Goal: Task Accomplishment & Management: Use online tool/utility

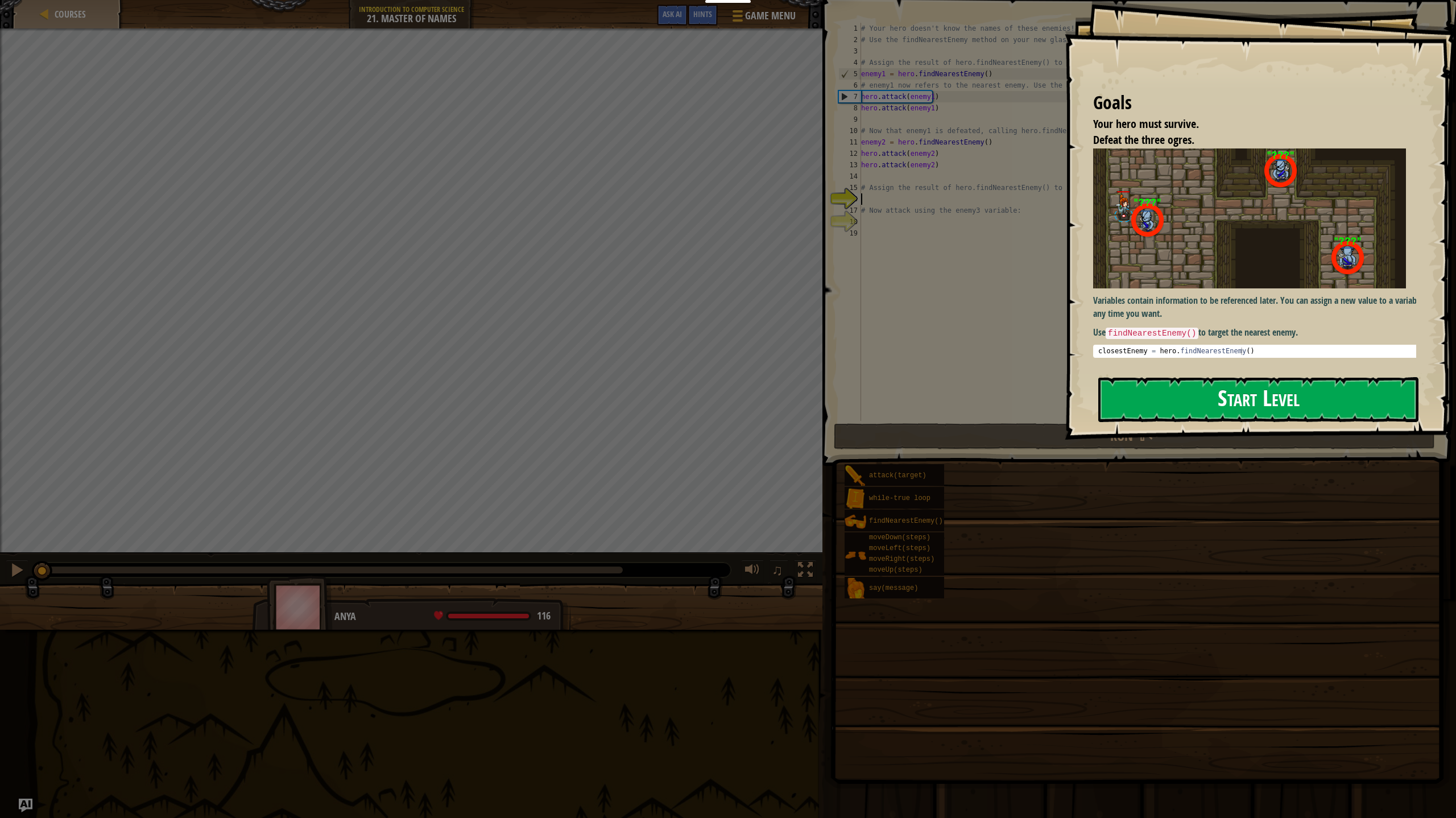
click at [1216, 401] on button "Start Level" at bounding box center [1258, 400] width 320 height 45
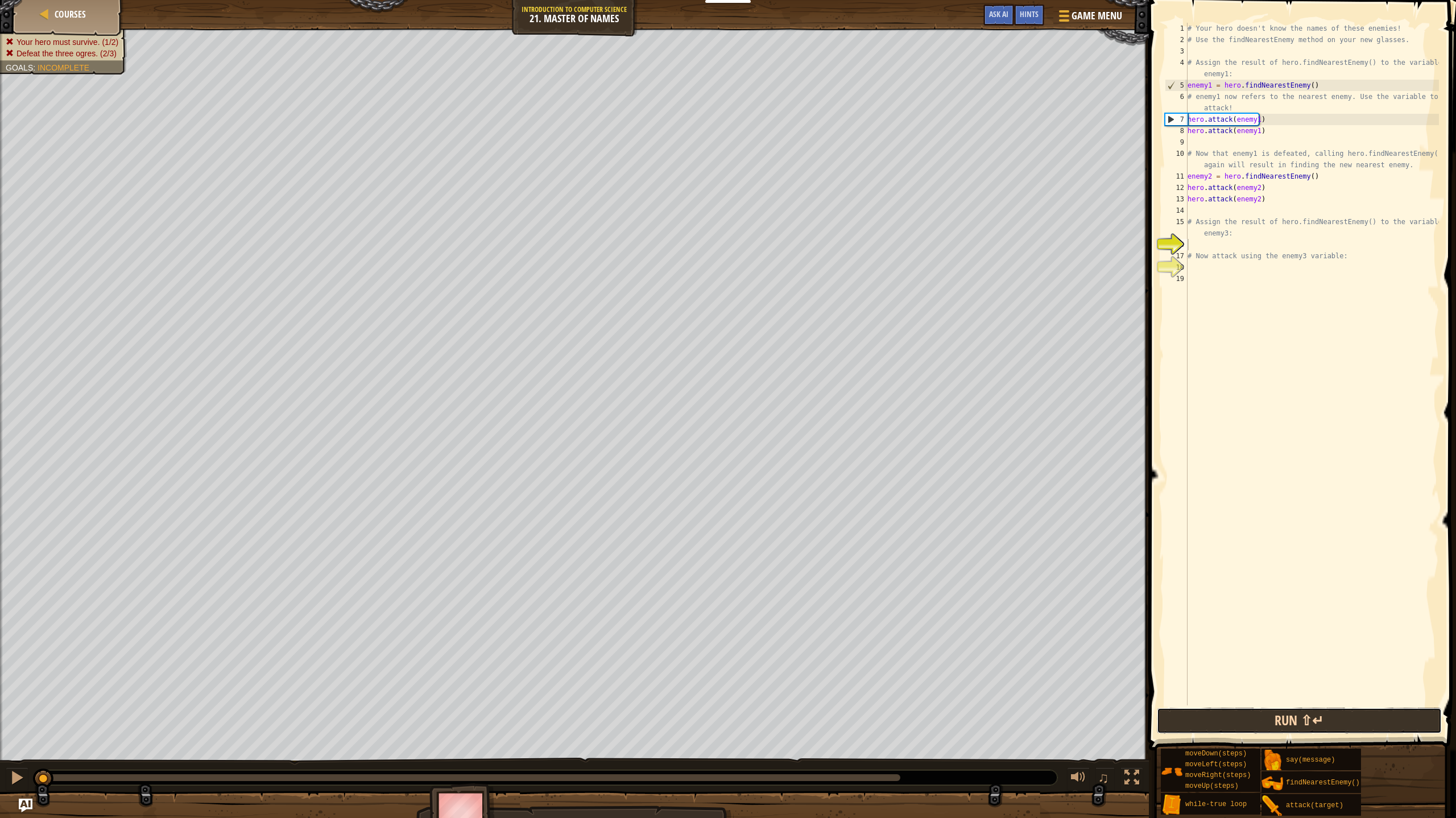
click at [1308, 722] on button "Run ⇧↵" at bounding box center [1299, 720] width 285 height 26
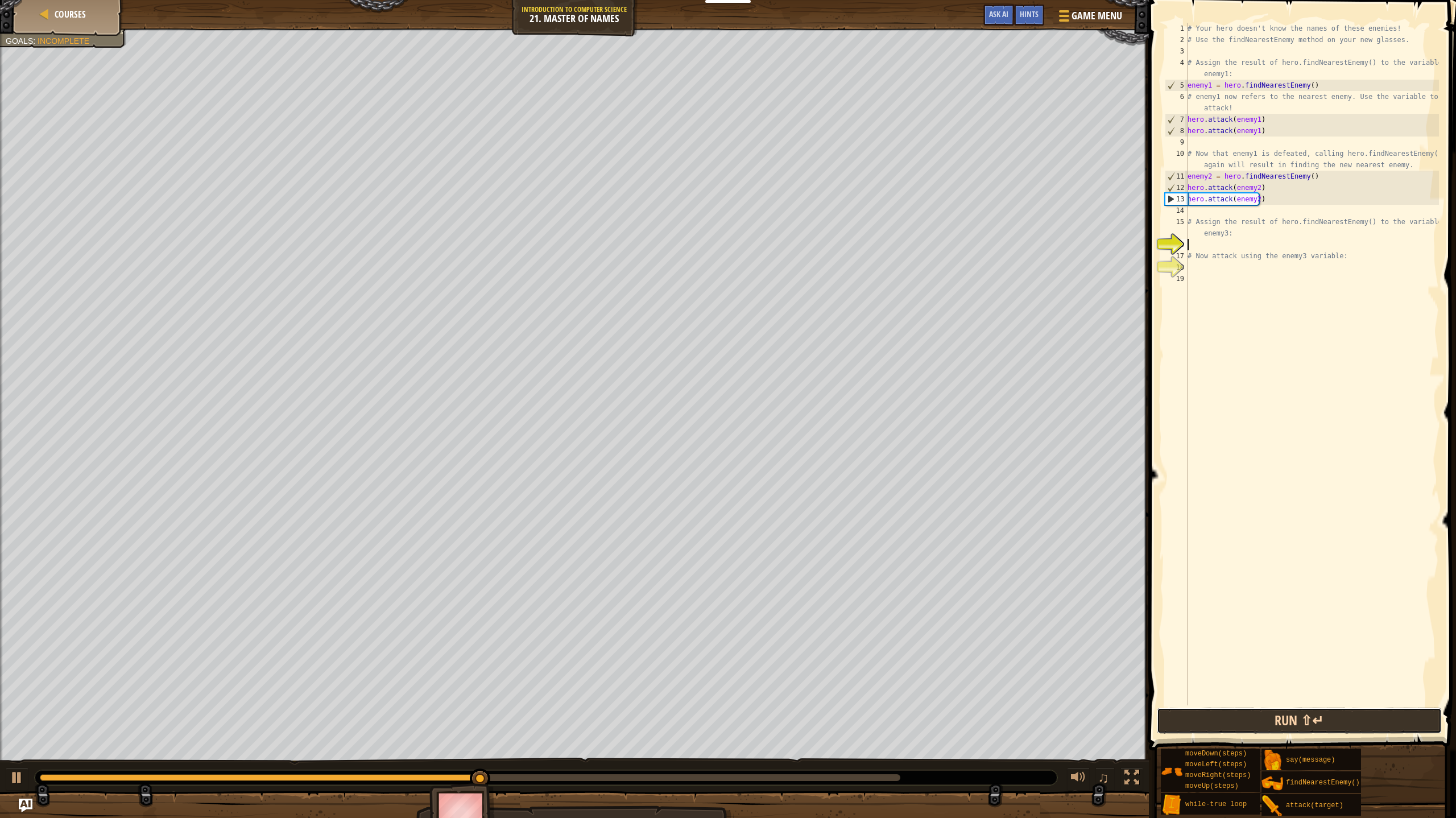
click at [1308, 722] on button "Run ⇧↵" at bounding box center [1299, 720] width 285 height 26
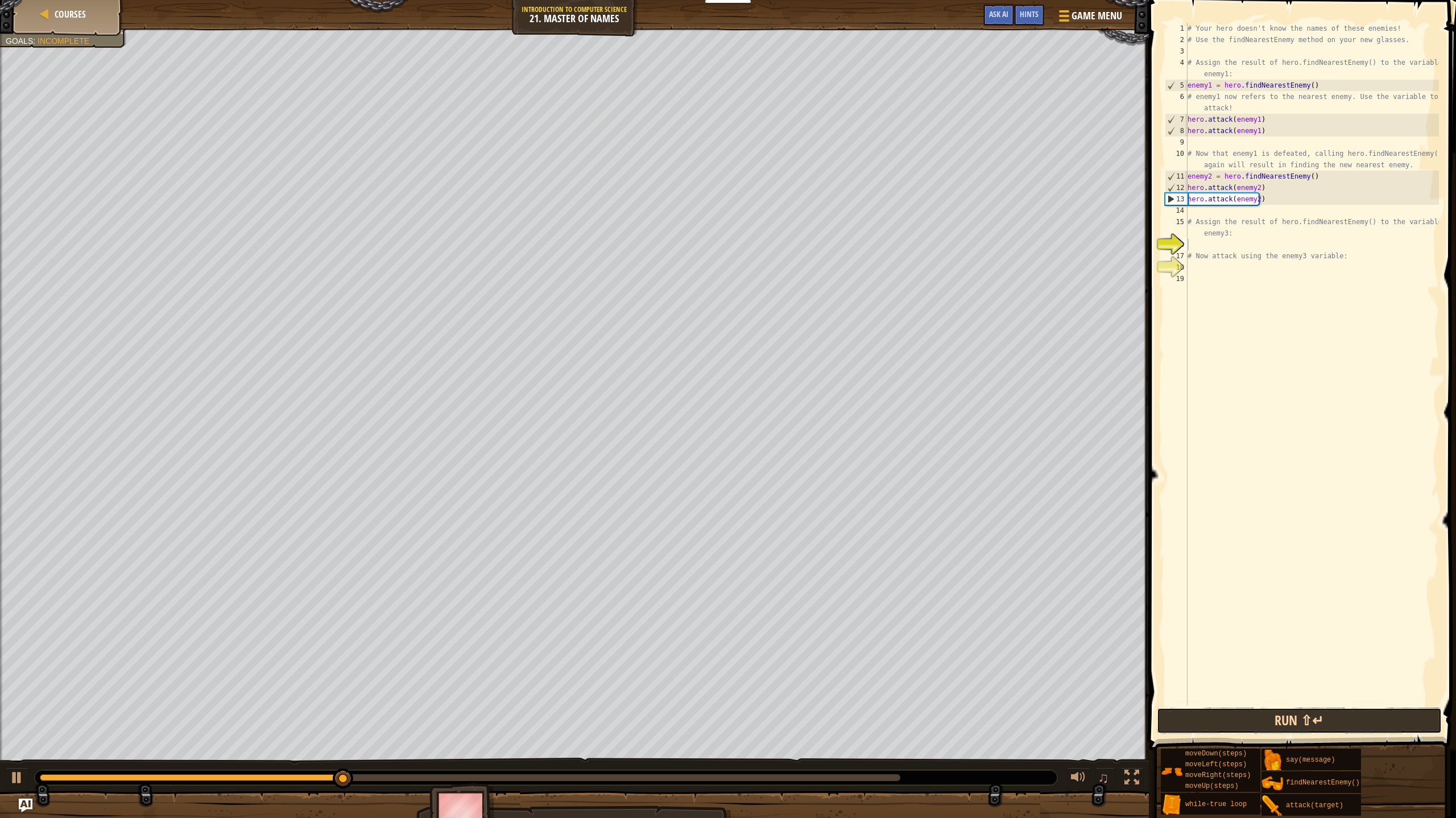
click at [1308, 722] on button "Run ⇧↵" at bounding box center [1299, 720] width 285 height 26
click at [1272, 720] on button "Run ⇧↵" at bounding box center [1299, 720] width 285 height 26
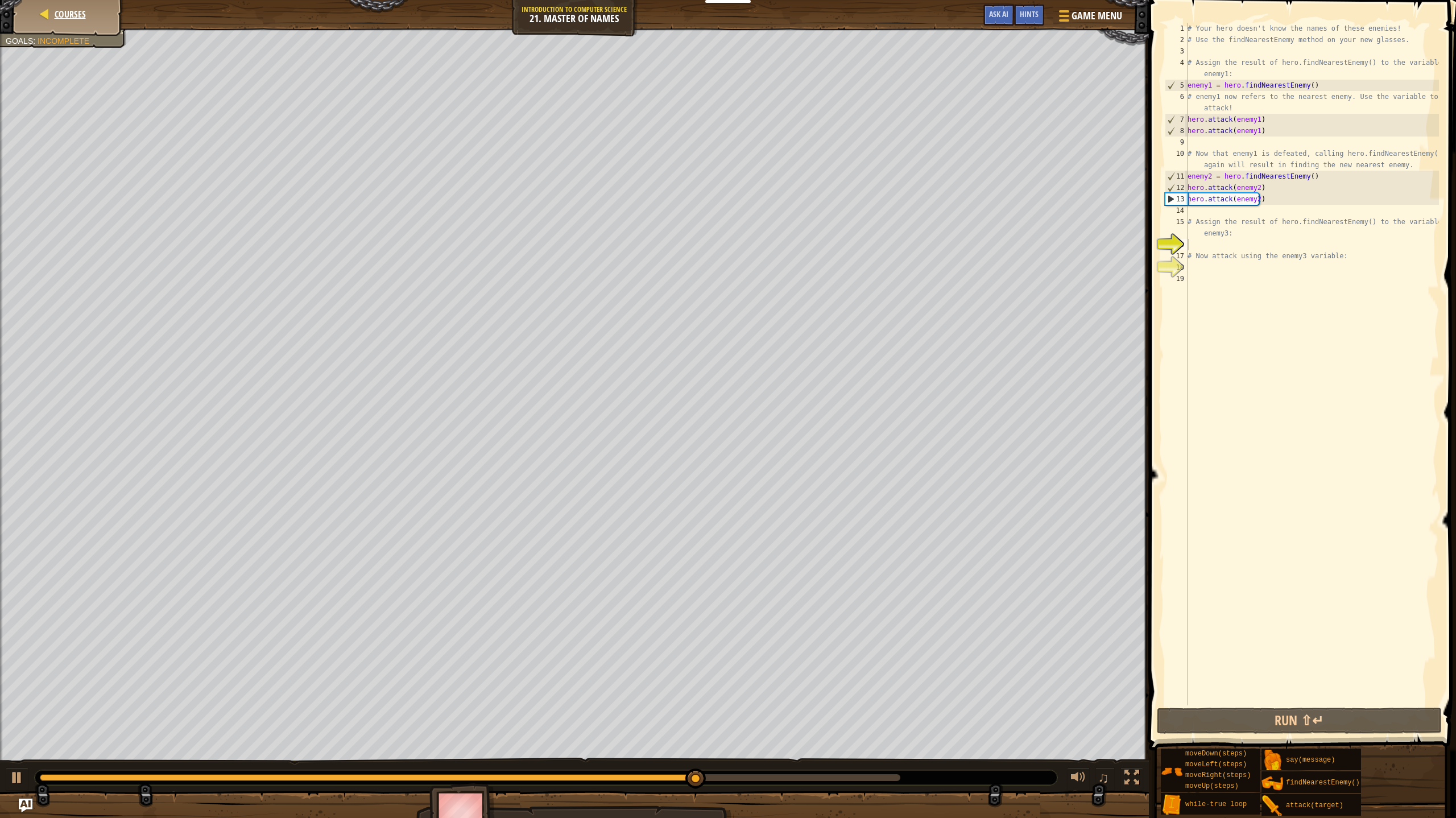
click at [69, 5] on div "Courses" at bounding box center [68, 14] width 91 height 28
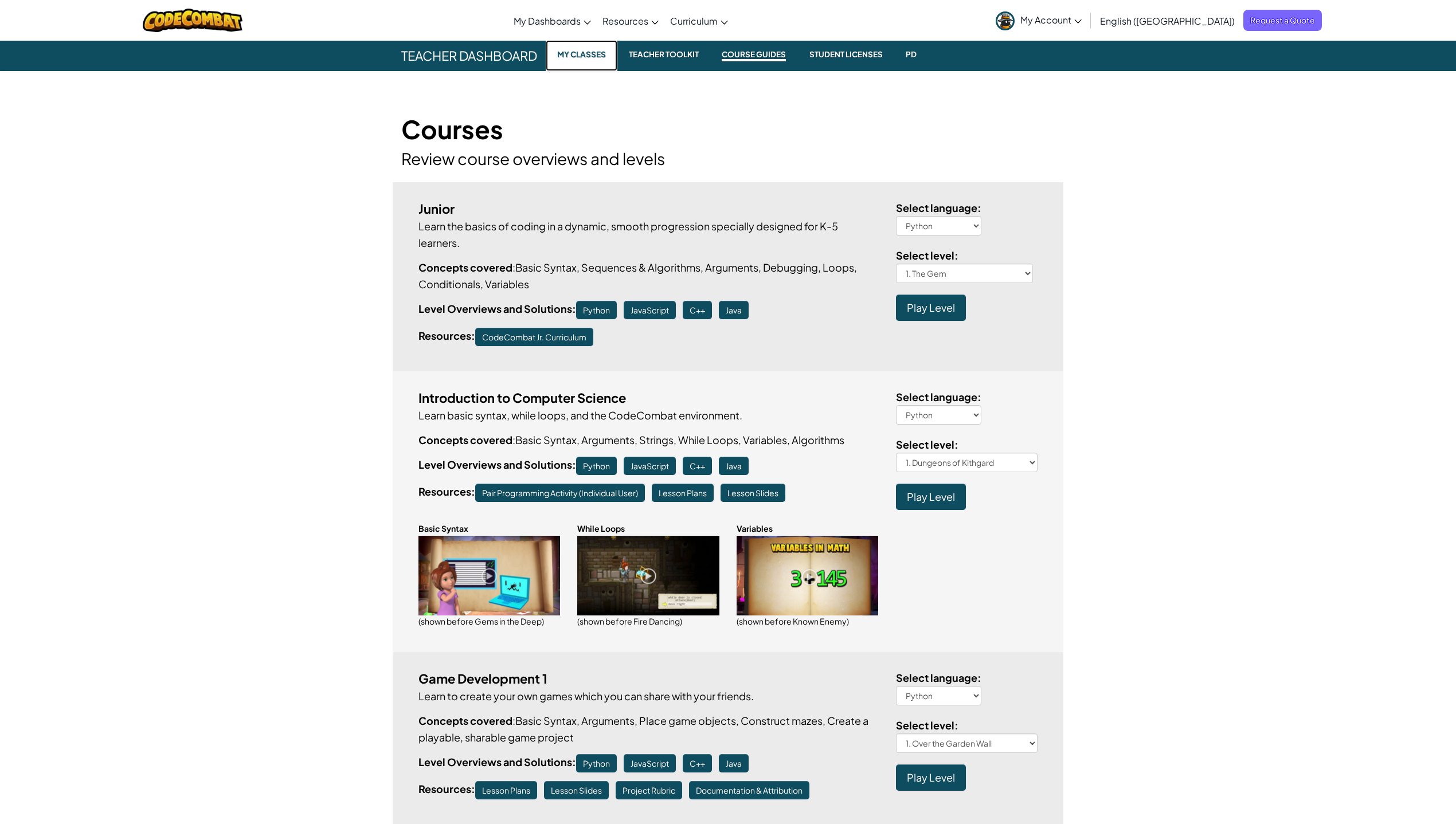
click at [593, 49] on small "My Classes" at bounding box center [581, 55] width 58 height 14
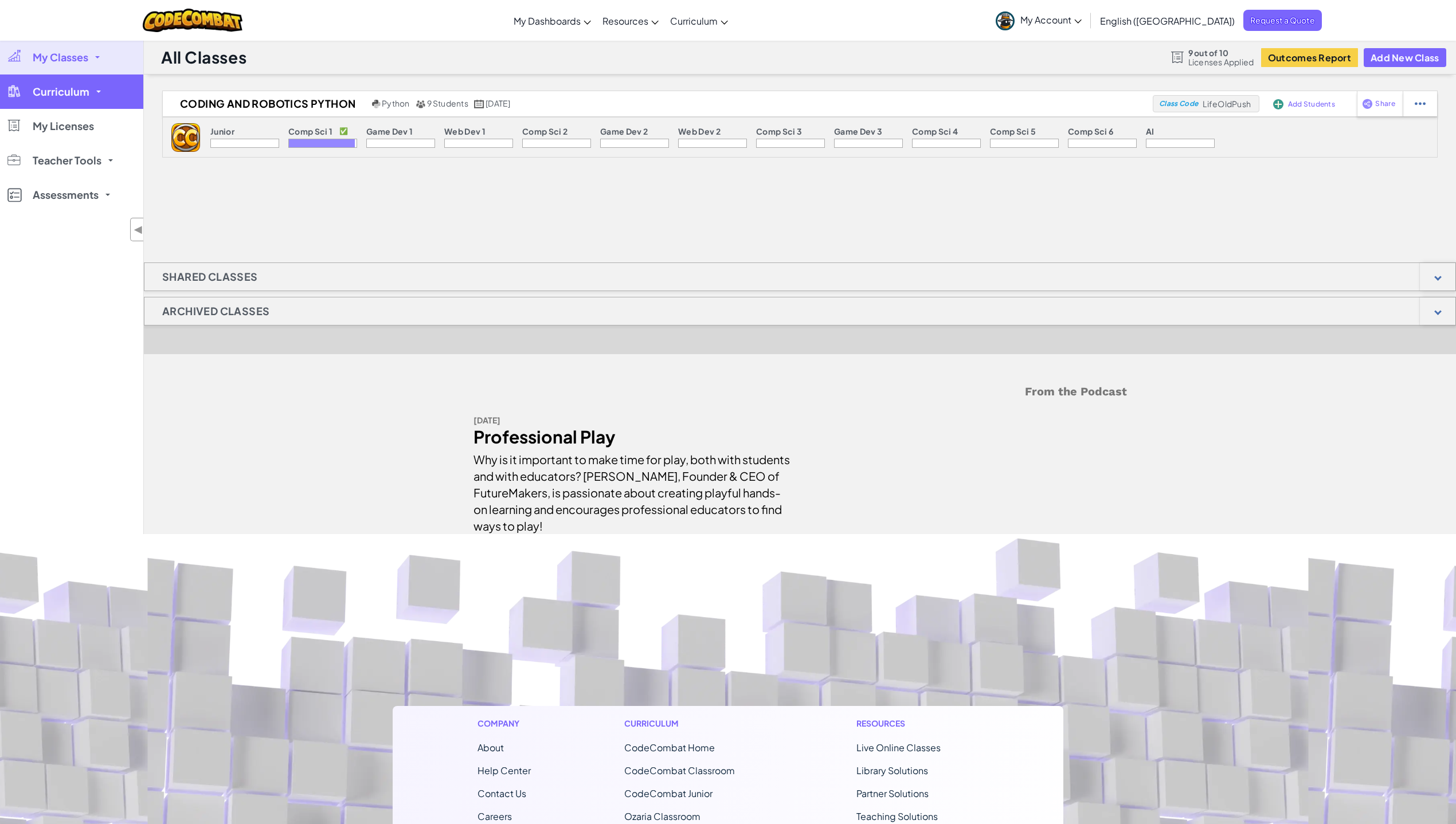
click at [51, 93] on span "Curriculum" at bounding box center [61, 92] width 56 height 10
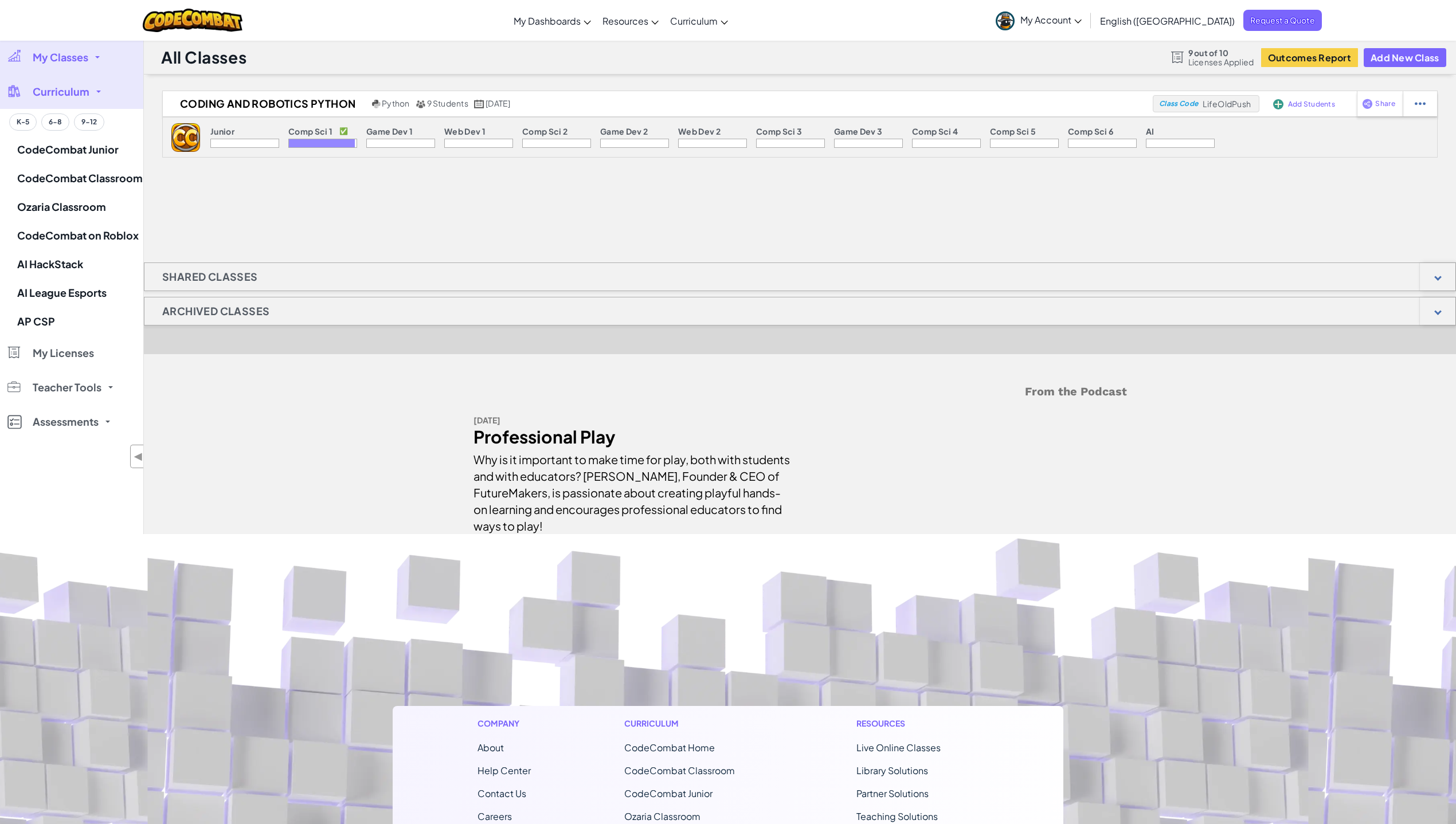
click at [1082, 19] on span "My Account" at bounding box center [1051, 20] width 61 height 12
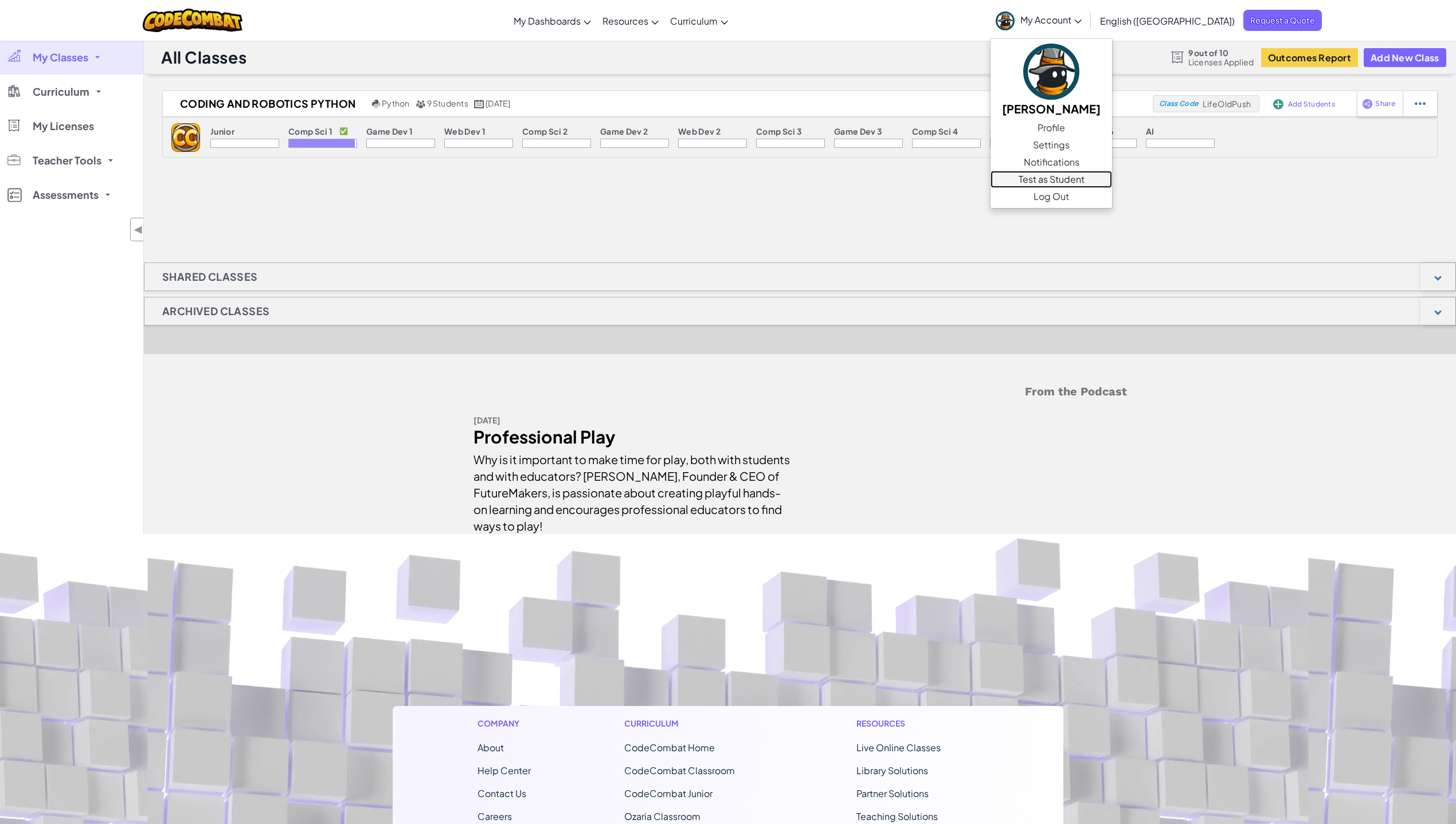
click at [1112, 177] on link "Test as Student" at bounding box center [1051, 179] width 122 height 17
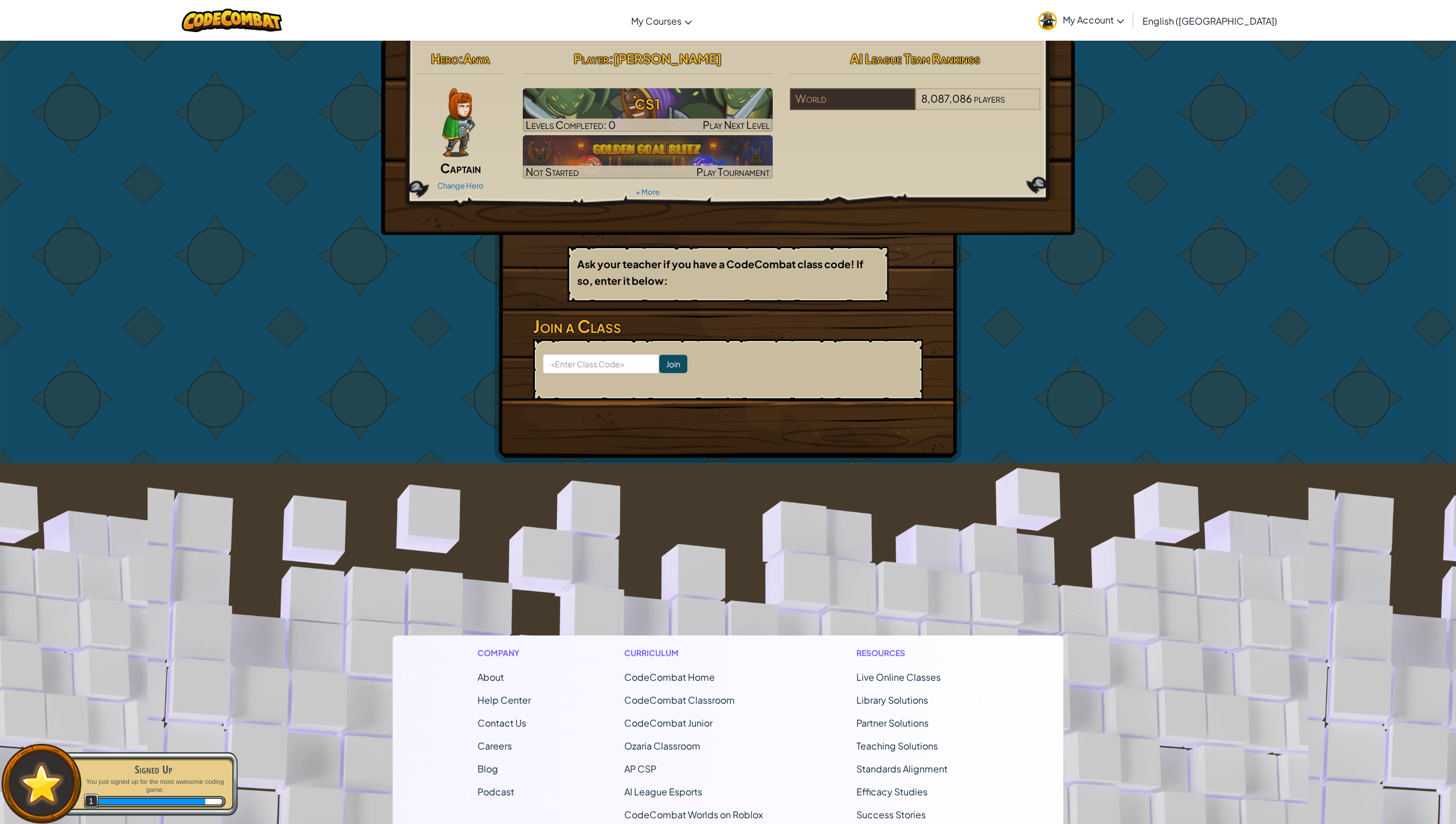
scroll to position [2, 0]
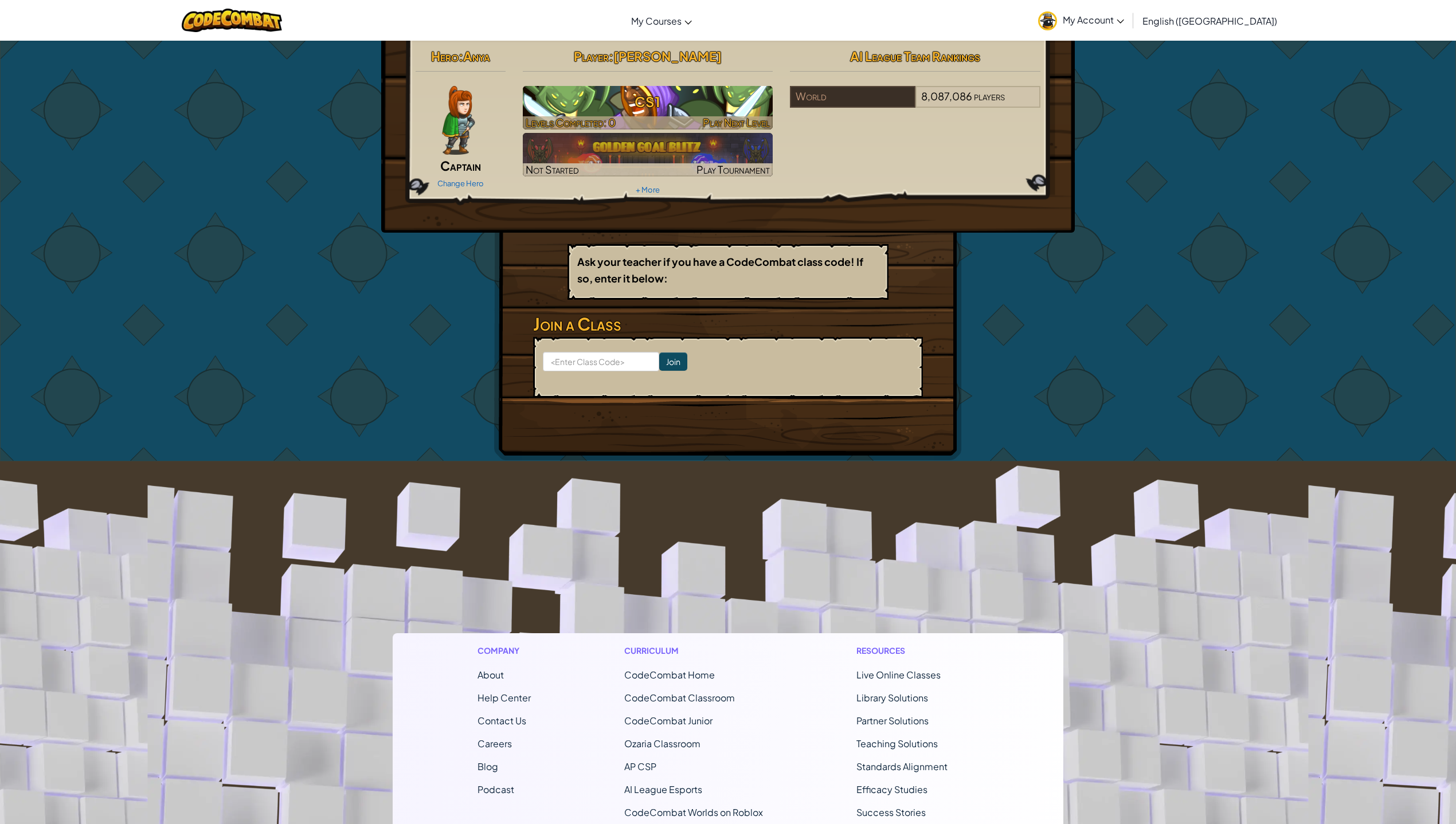
click at [649, 93] on h3 "CS1" at bounding box center [648, 102] width 250 height 26
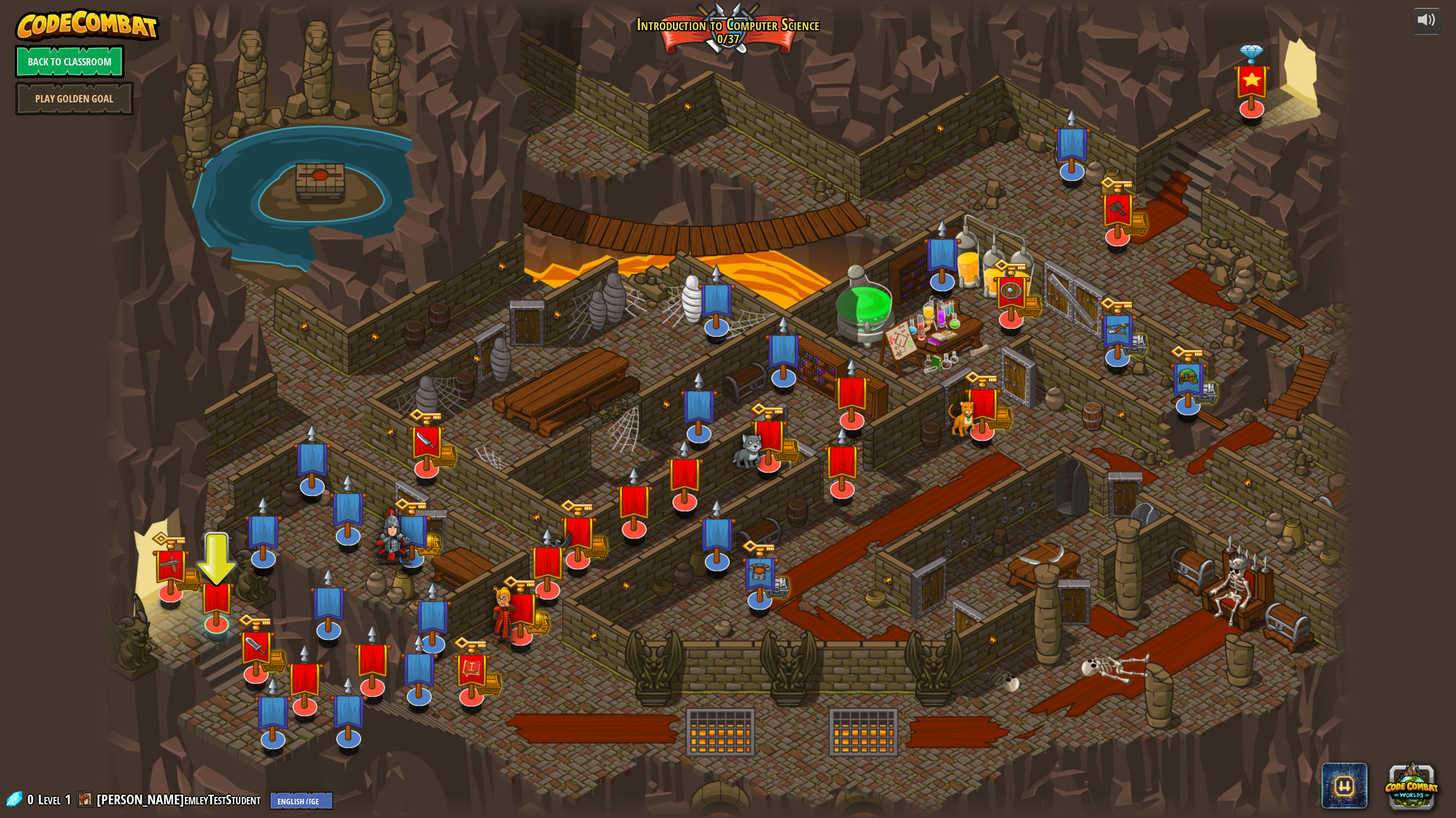
click at [305, 575] on div at bounding box center [728, 409] width 1252 height 819
click at [275, 73] on div at bounding box center [728, 409] width 1252 height 819
click at [72, 62] on link "Back to Classroom" at bounding box center [70, 61] width 110 height 34
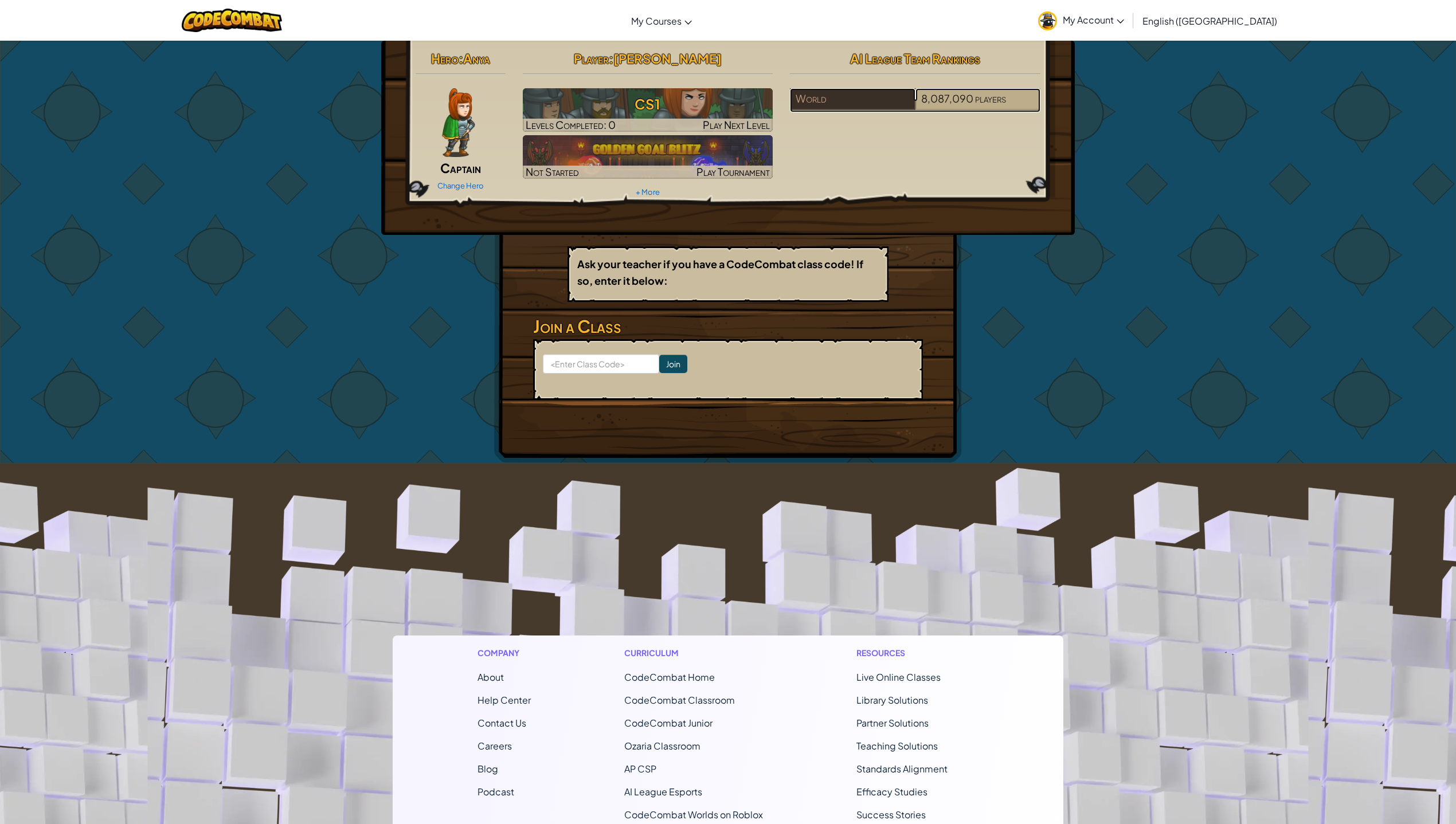
click at [934, 104] on span "8,087,090" at bounding box center [947, 98] width 52 height 13
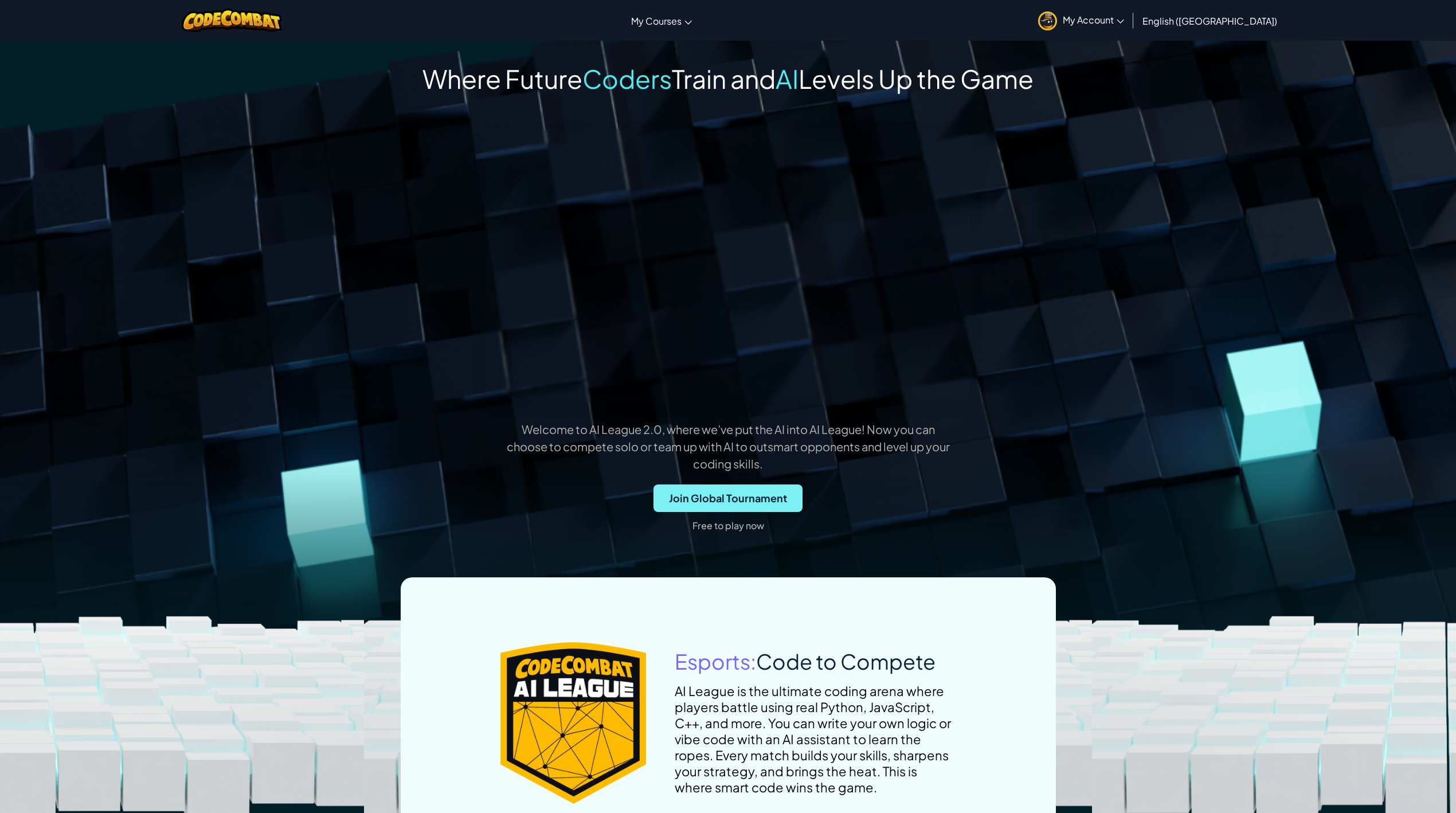
click at [755, 494] on span "Join Global Tournament" at bounding box center [728, 498] width 149 height 27
